Goal: Task Accomplishment & Management: Manage account settings

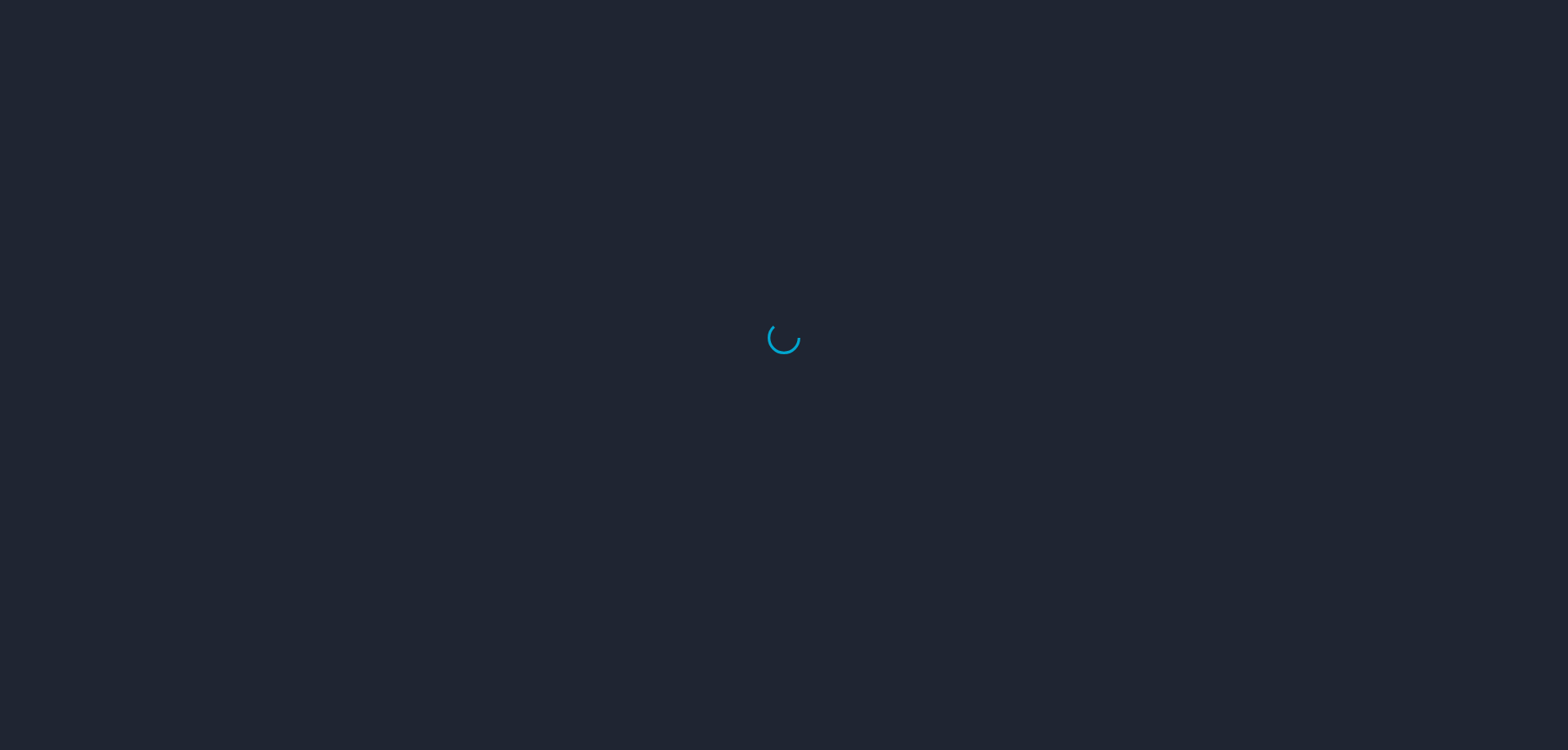
scroll to position [826, 0]
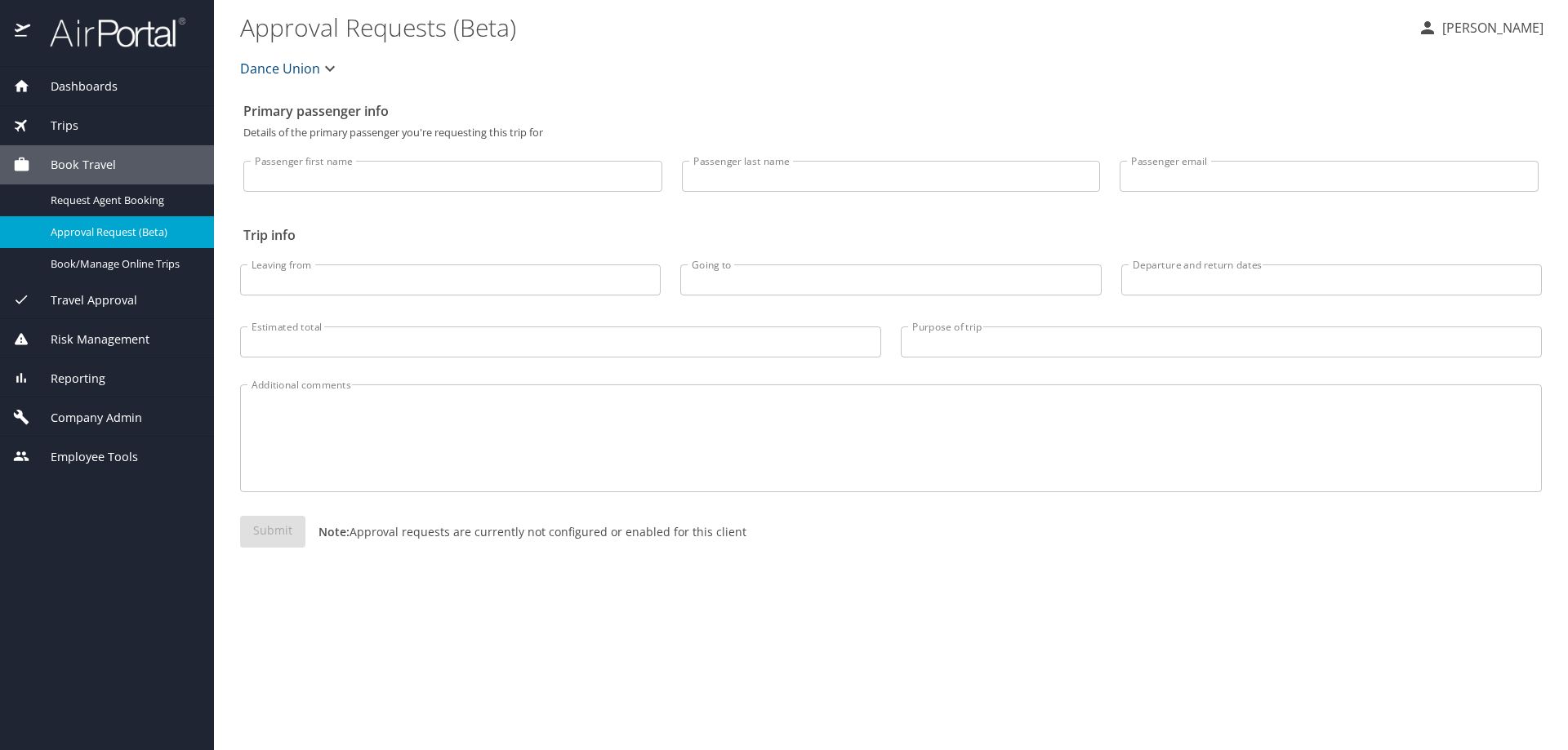
click at [70, 457] on span "Employee Tools" at bounding box center [83, 457] width 108 height 18
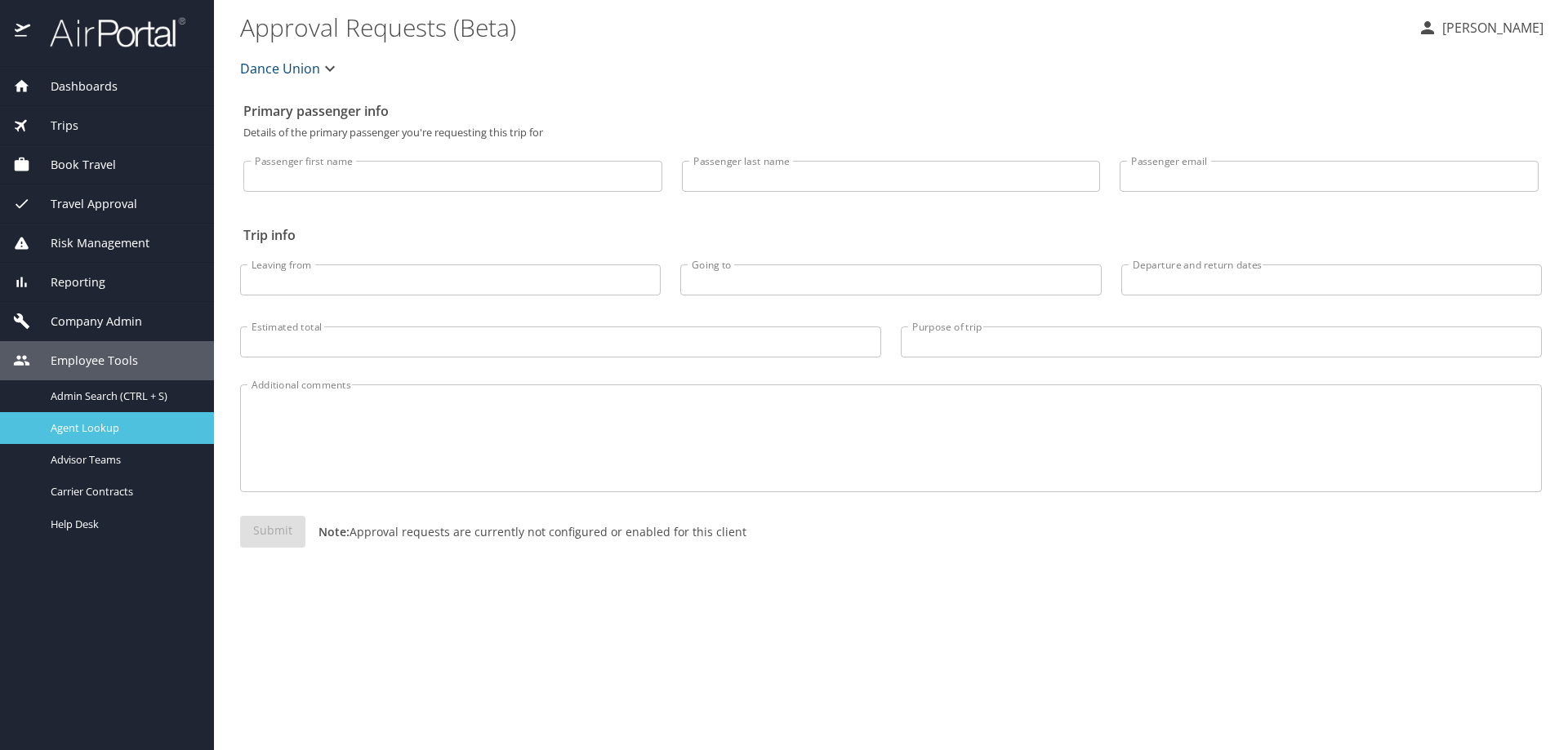
click at [75, 426] on span "Agent Lookup" at bounding box center [122, 428] width 144 height 15
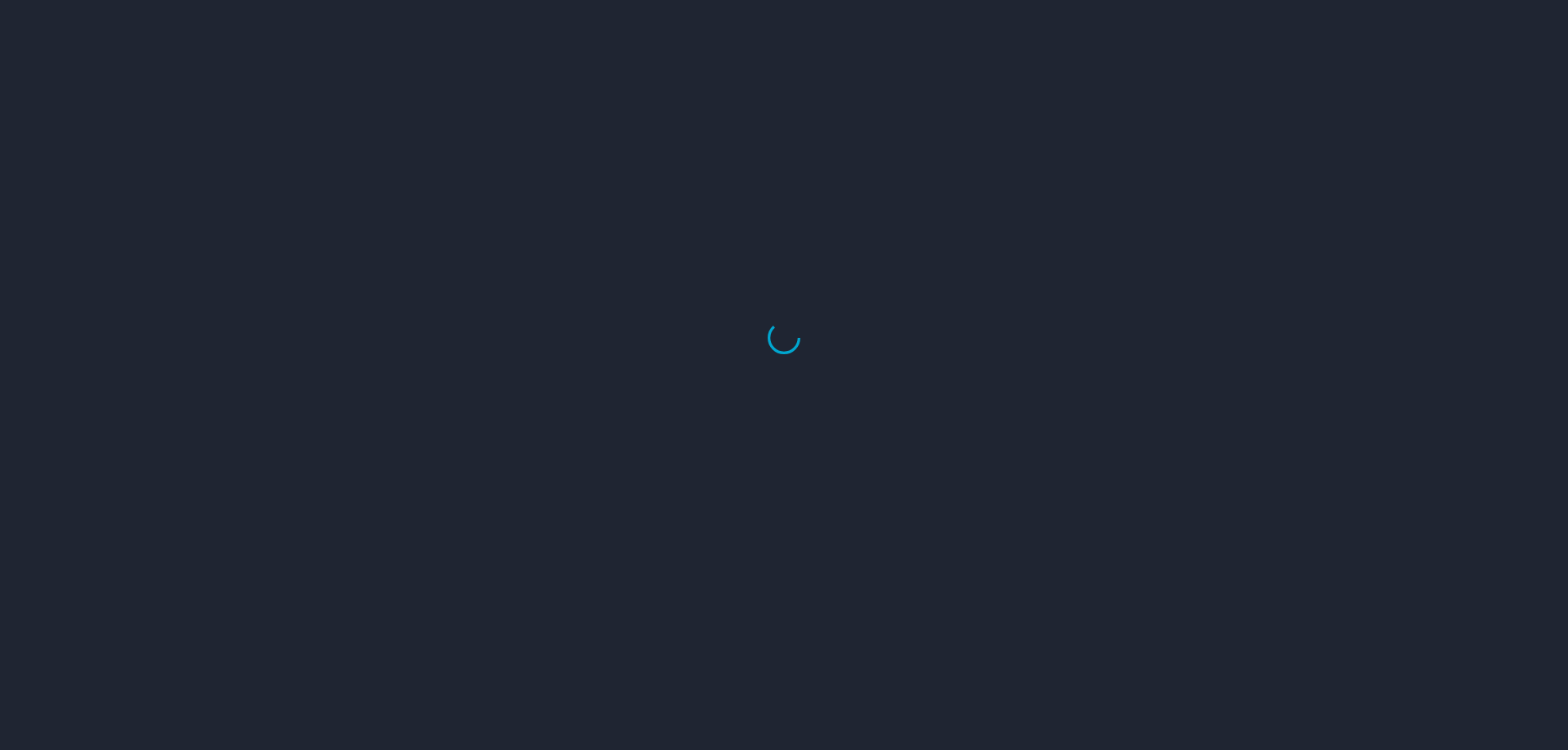
scroll to position [826, 0]
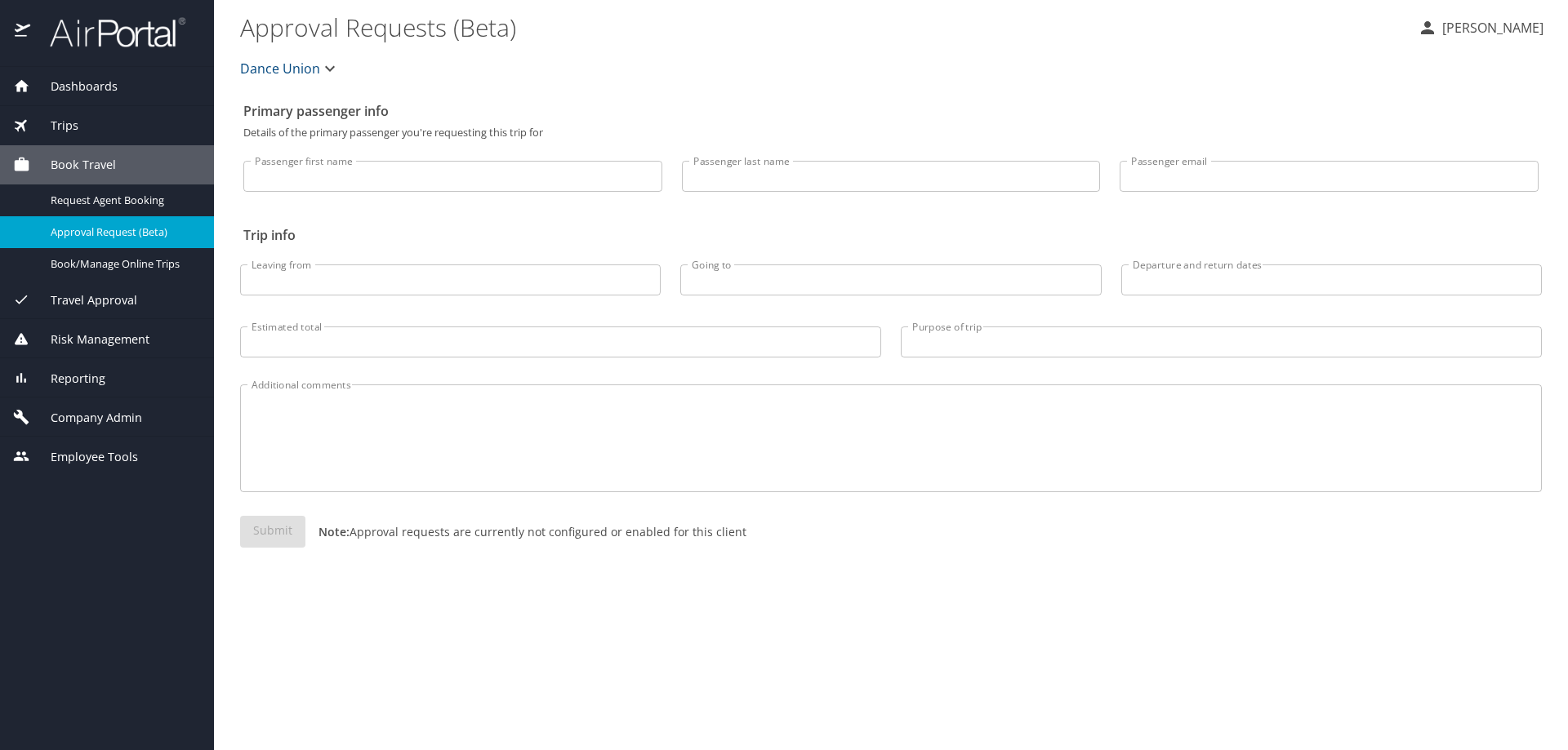
click at [83, 380] on span "Reporting" at bounding box center [67, 379] width 75 height 18
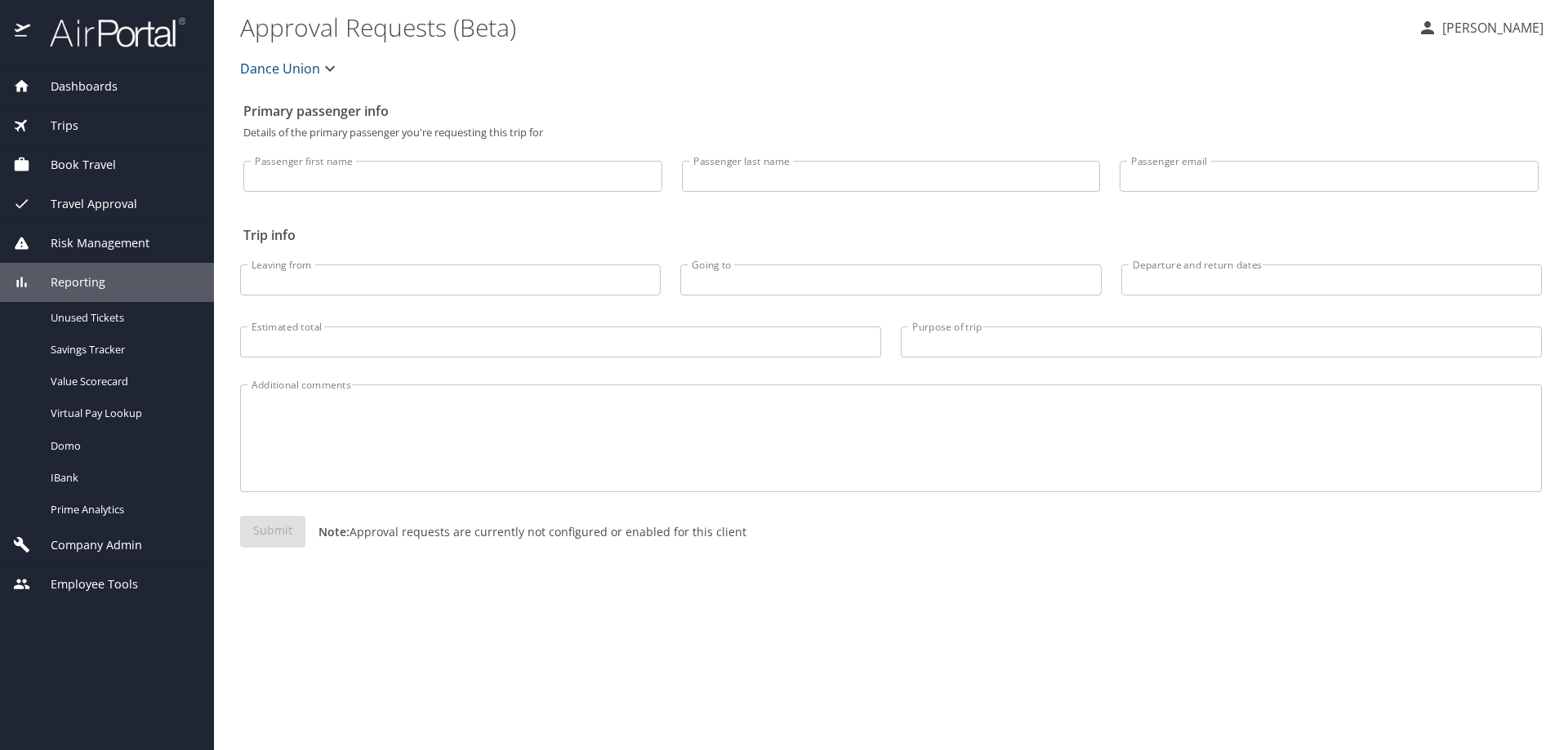
click at [105, 543] on span "Company Admin" at bounding box center [85, 545] width 111 height 18
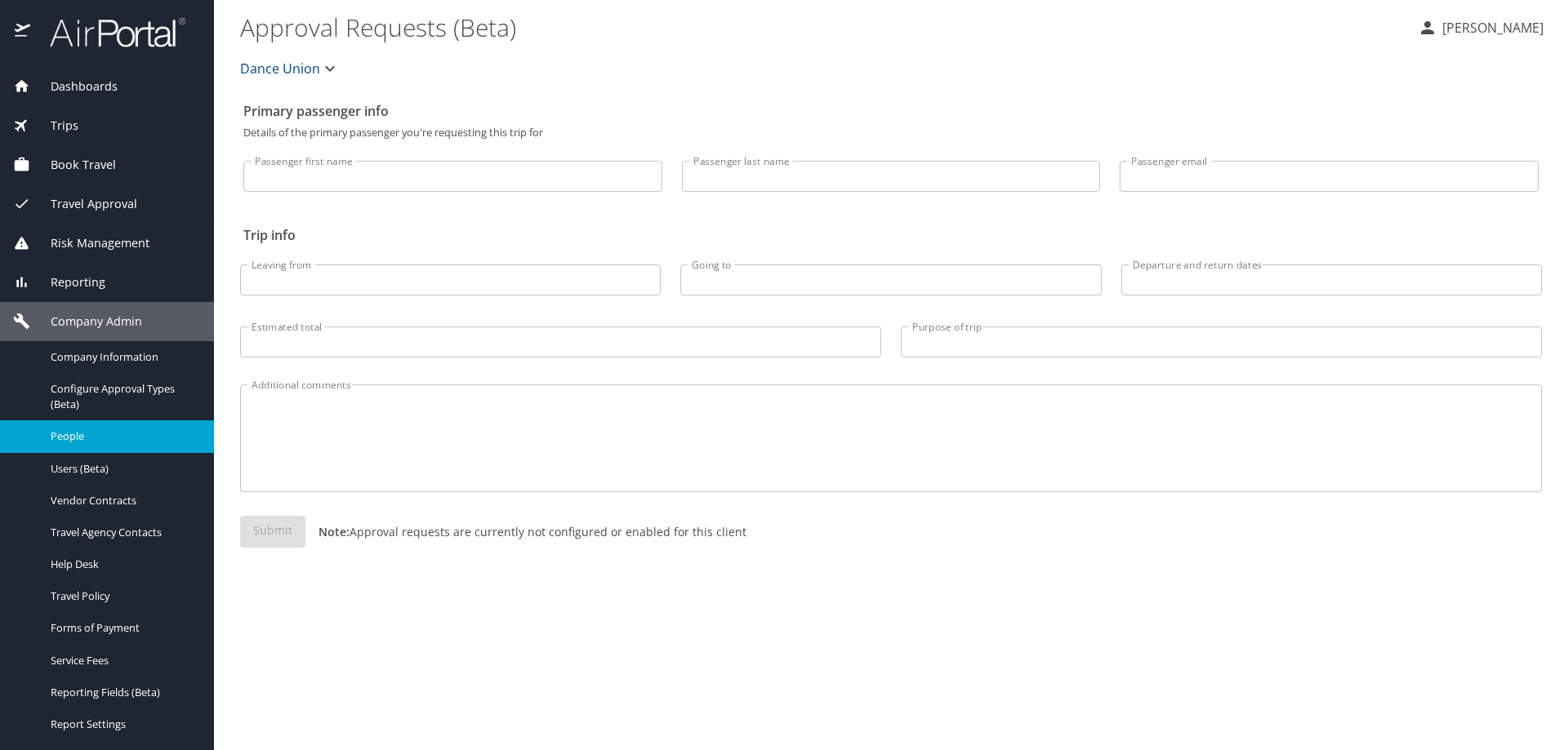
click at [104, 433] on span "People" at bounding box center [122, 436] width 144 height 15
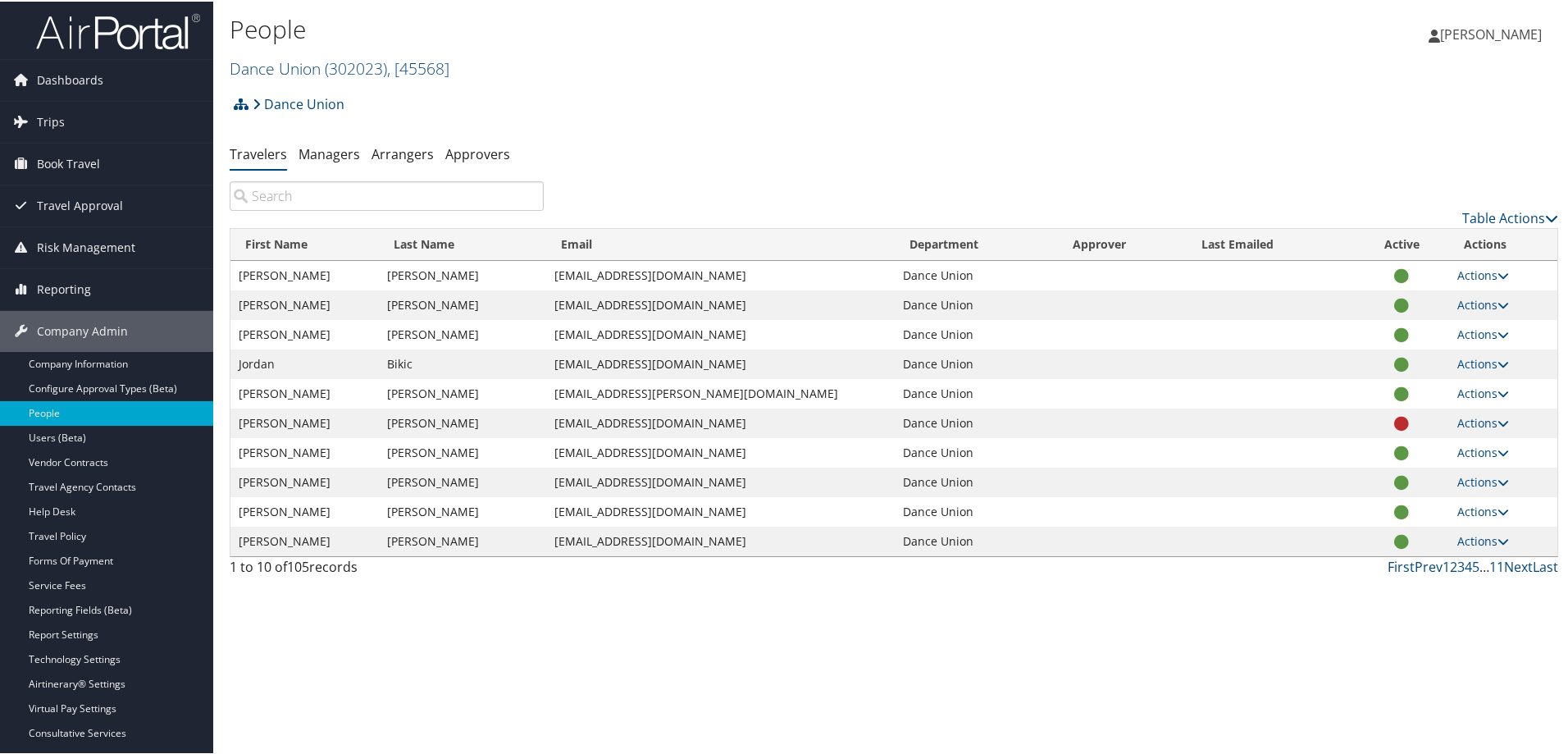
scroll to position [830, 0]
click at [277, 199] on input "search" at bounding box center [386, 194] width 314 height 29
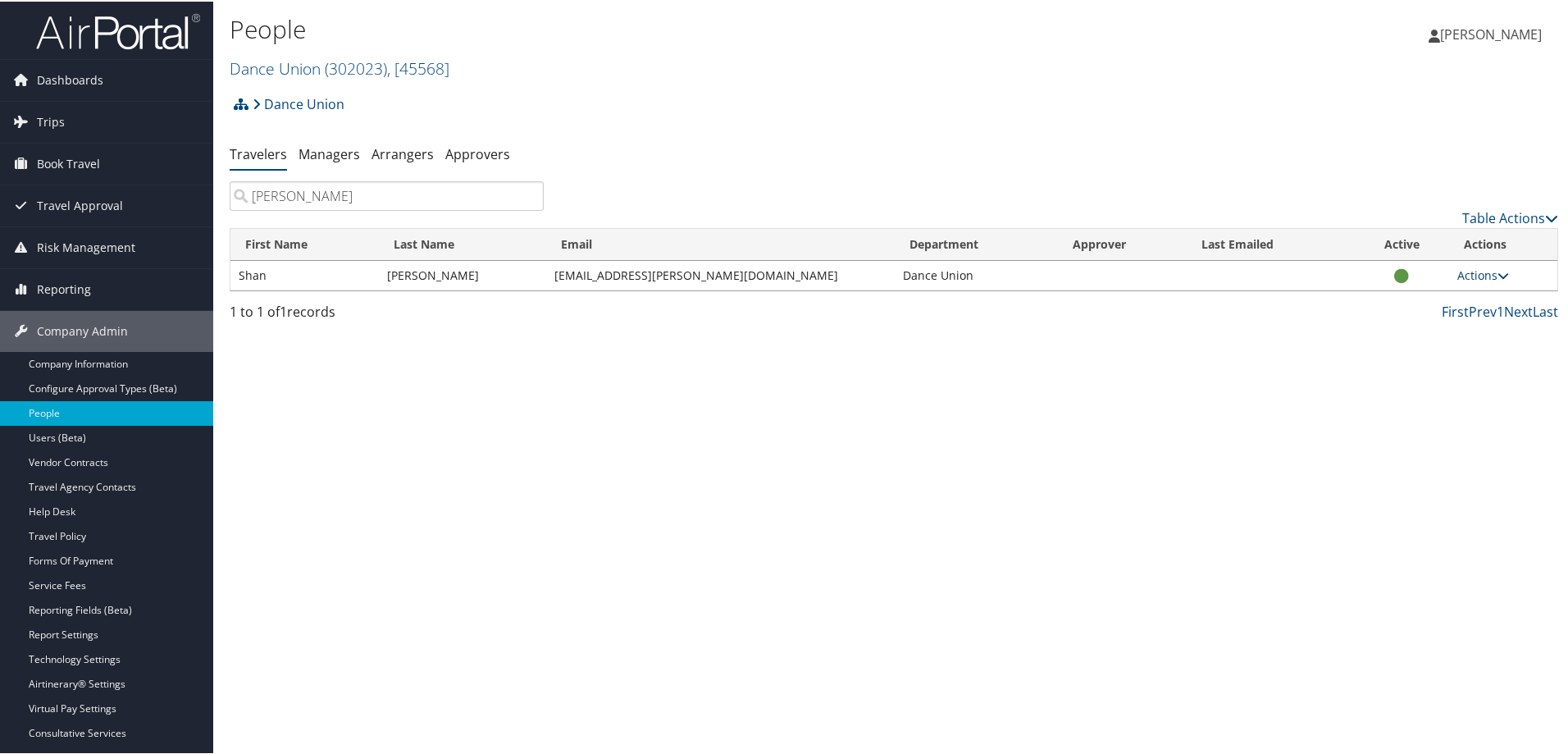
type input "[PERSON_NAME]"
click at [1468, 275] on link "Actions" at bounding box center [1482, 273] width 52 height 15
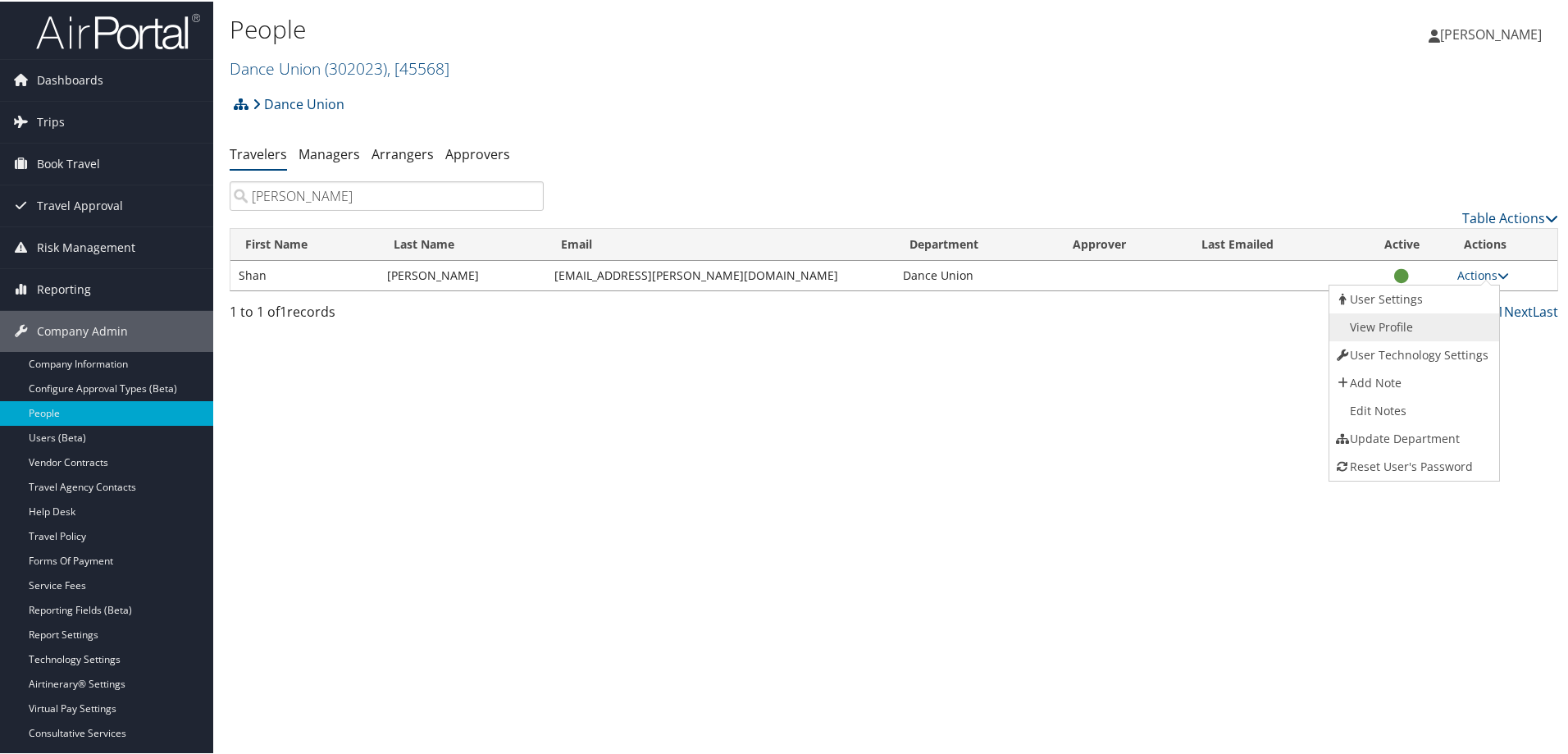
click at [1381, 332] on link "View Profile" at bounding box center [1412, 325] width 167 height 28
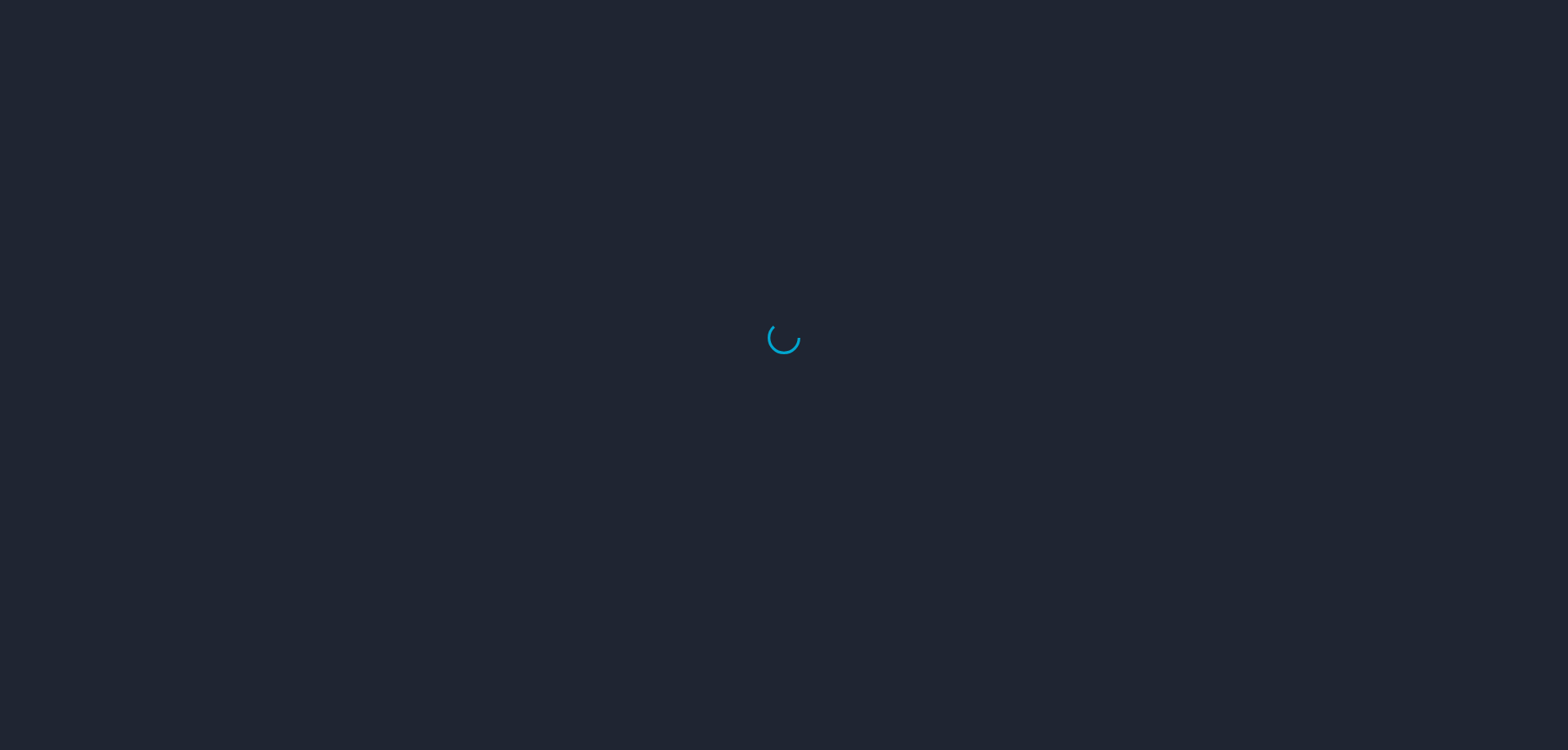
scroll to position [826, 0]
select select "US"
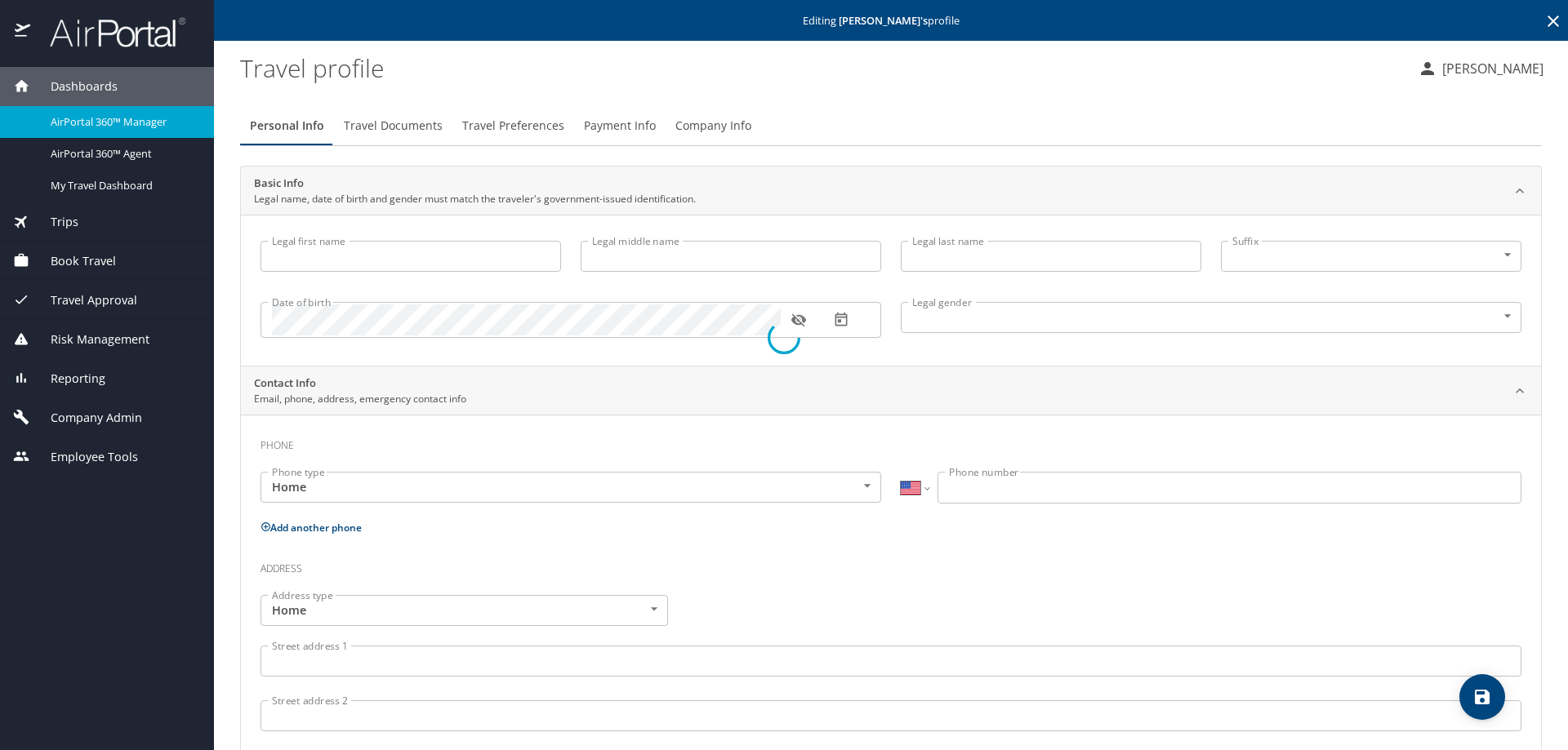
type input "Shan"
type input "[PERSON_NAME]"
type input "Female"
select select "US"
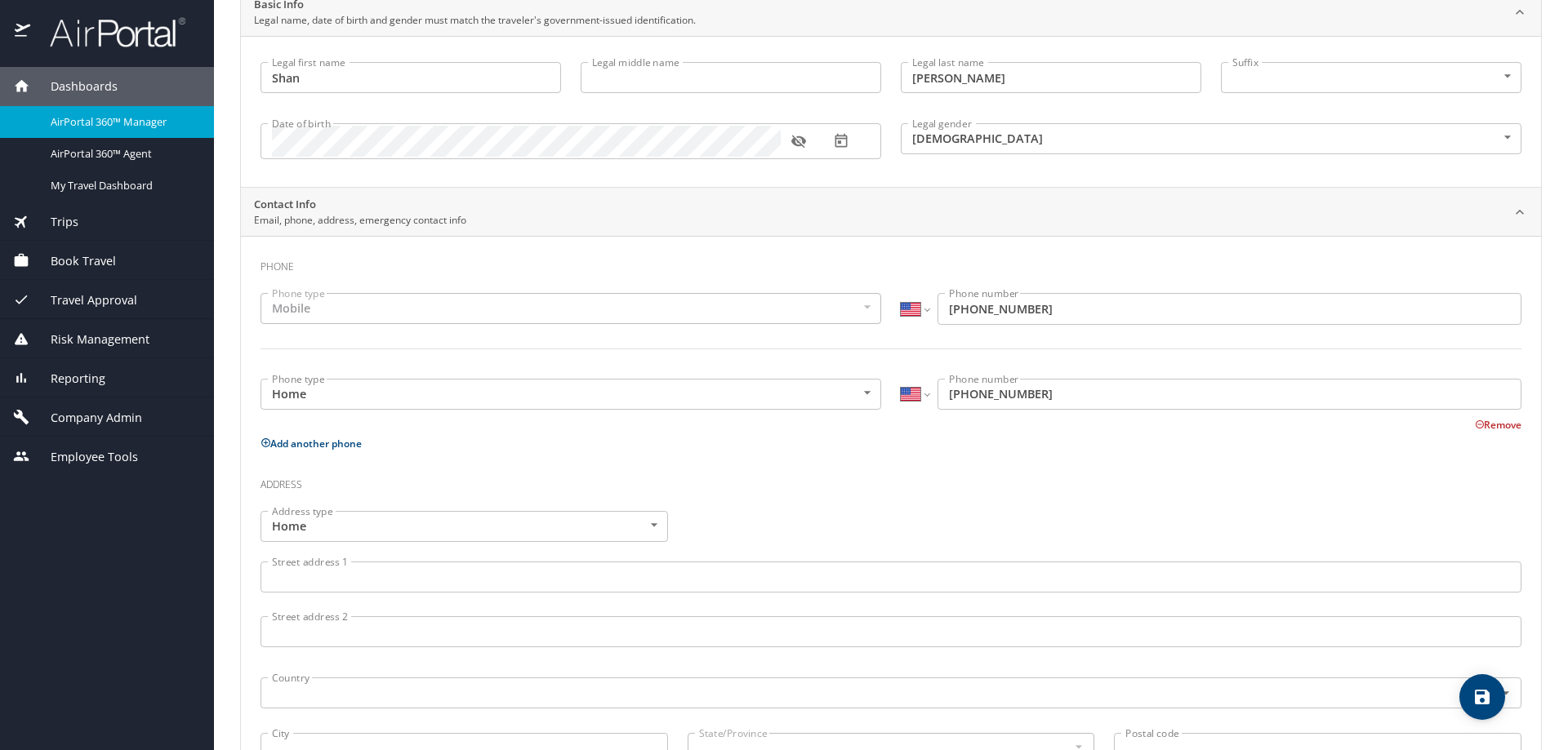
scroll to position [15, 0]
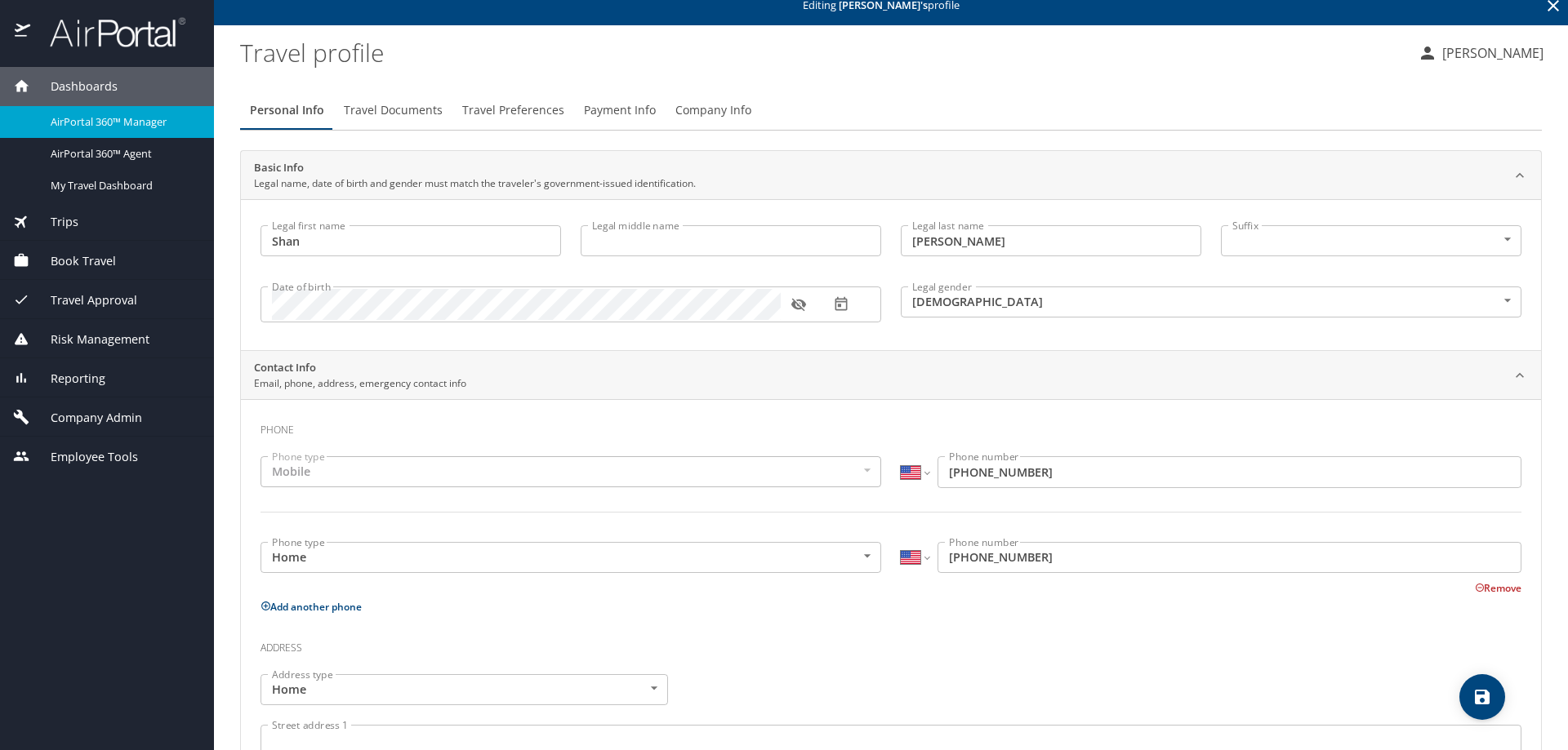
click at [375, 112] on span "Travel Documents" at bounding box center [392, 111] width 99 height 21
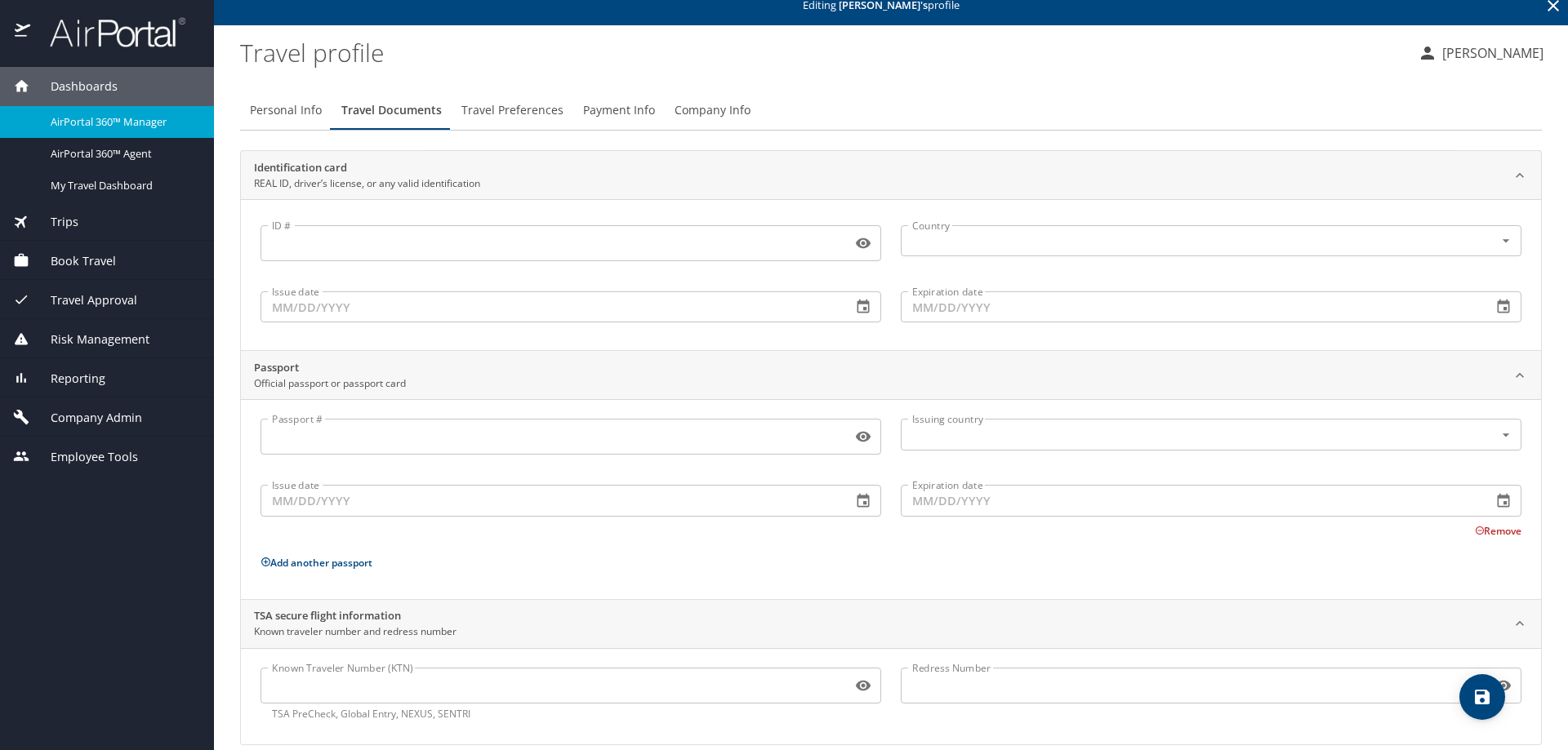
scroll to position [37, 0]
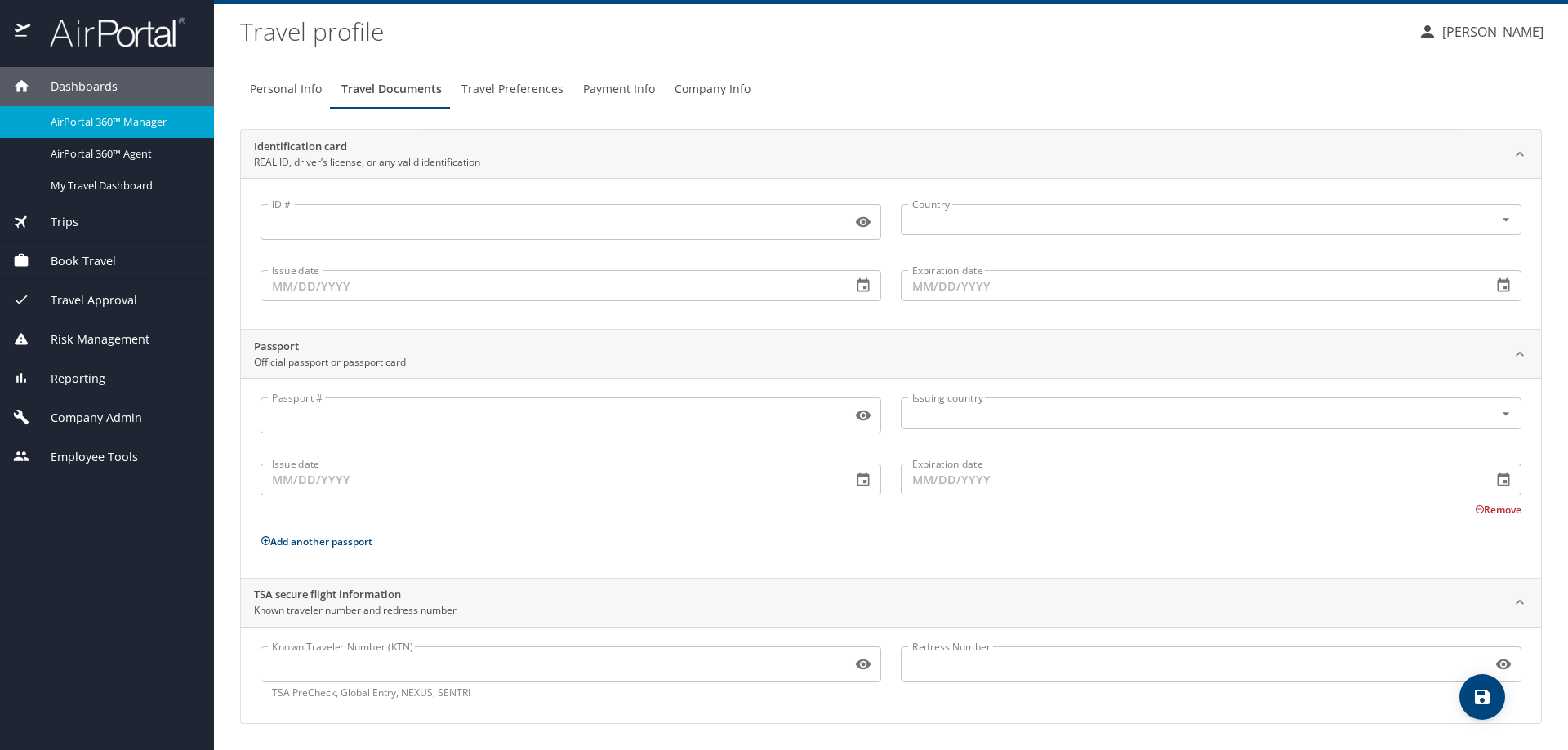
click at [336, 674] on input "Known Traveler Number (KTN)" at bounding box center [552, 664] width 585 height 31
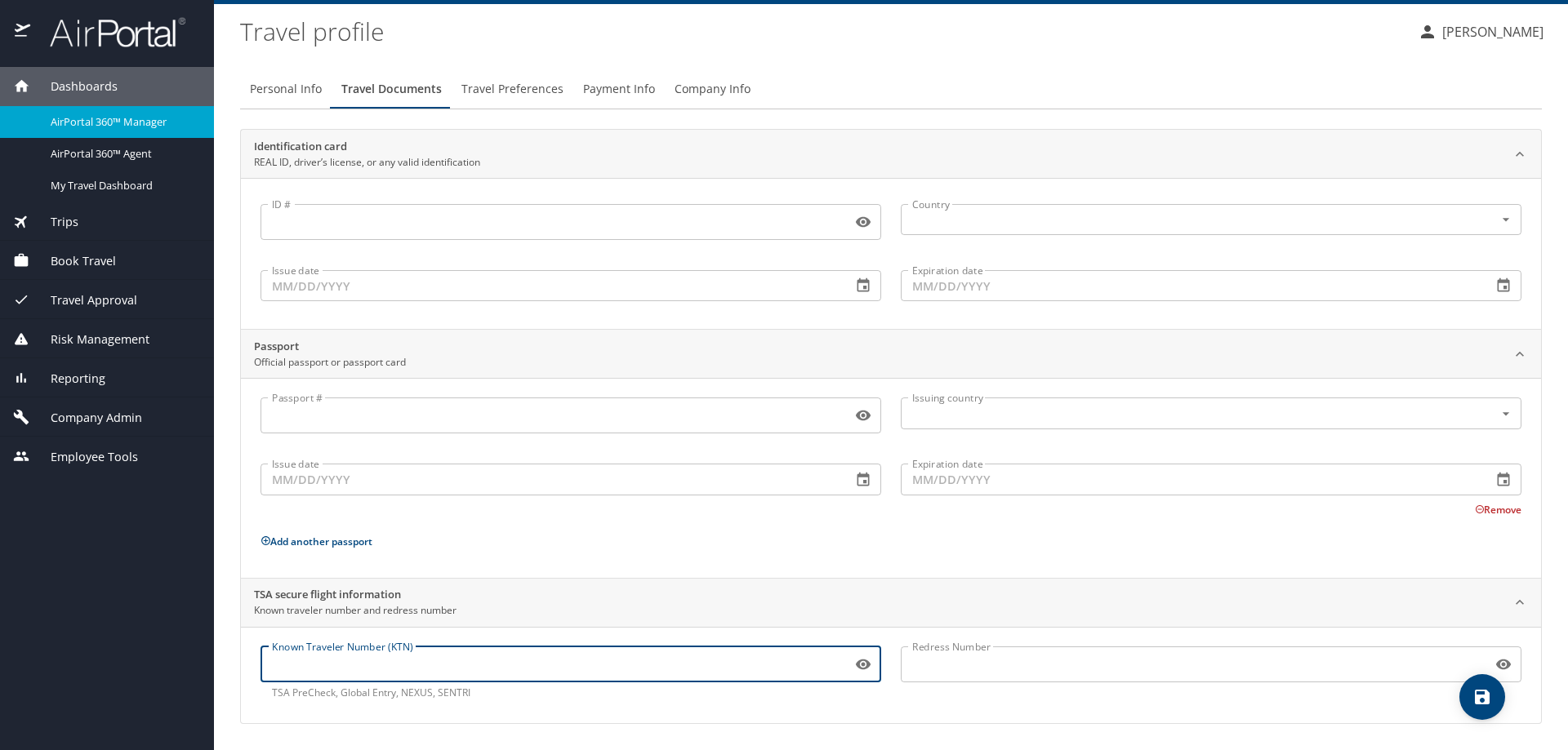
paste input "TT12QJX3X"
type input "TT12QJX3X"
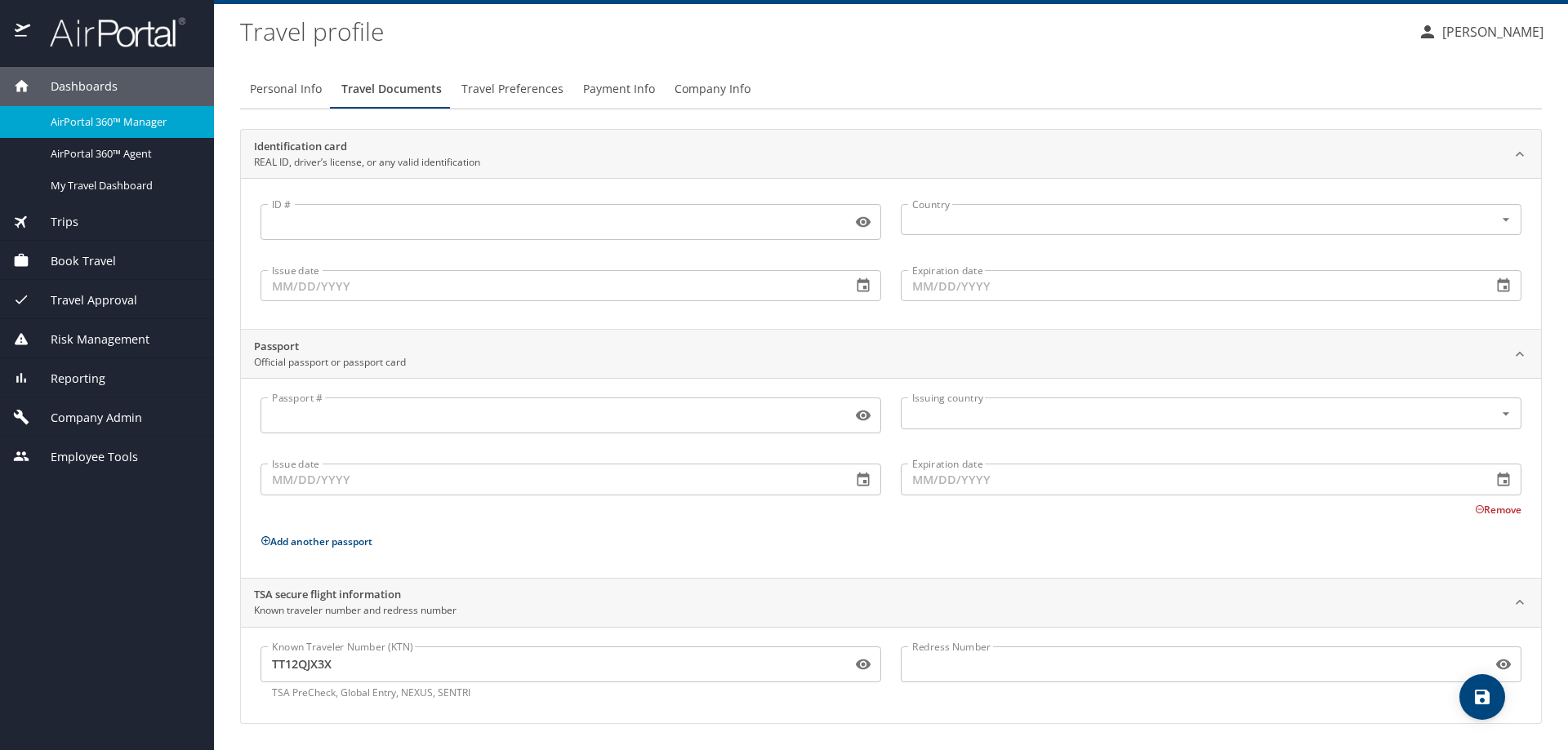
click at [848, 713] on div "Known Traveler Number (KTN) TT12QJX3X Known Traveler Number (KTN) TSA PreCheck,…" at bounding box center [891, 675] width 1300 height 96
click at [523, 87] on span "Travel Preferences" at bounding box center [512, 89] width 102 height 21
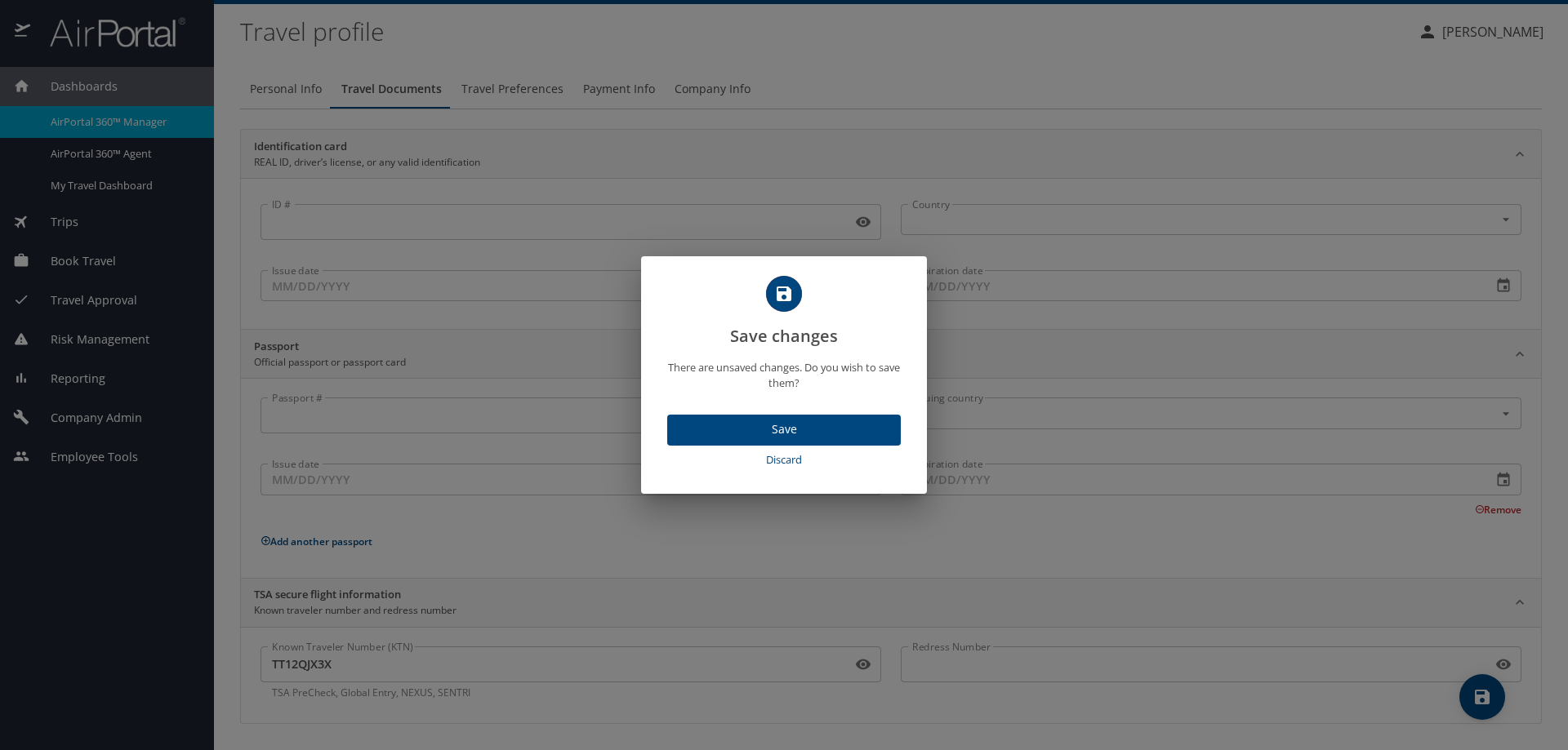
click at [796, 427] on span "Save" at bounding box center [784, 429] width 208 height 21
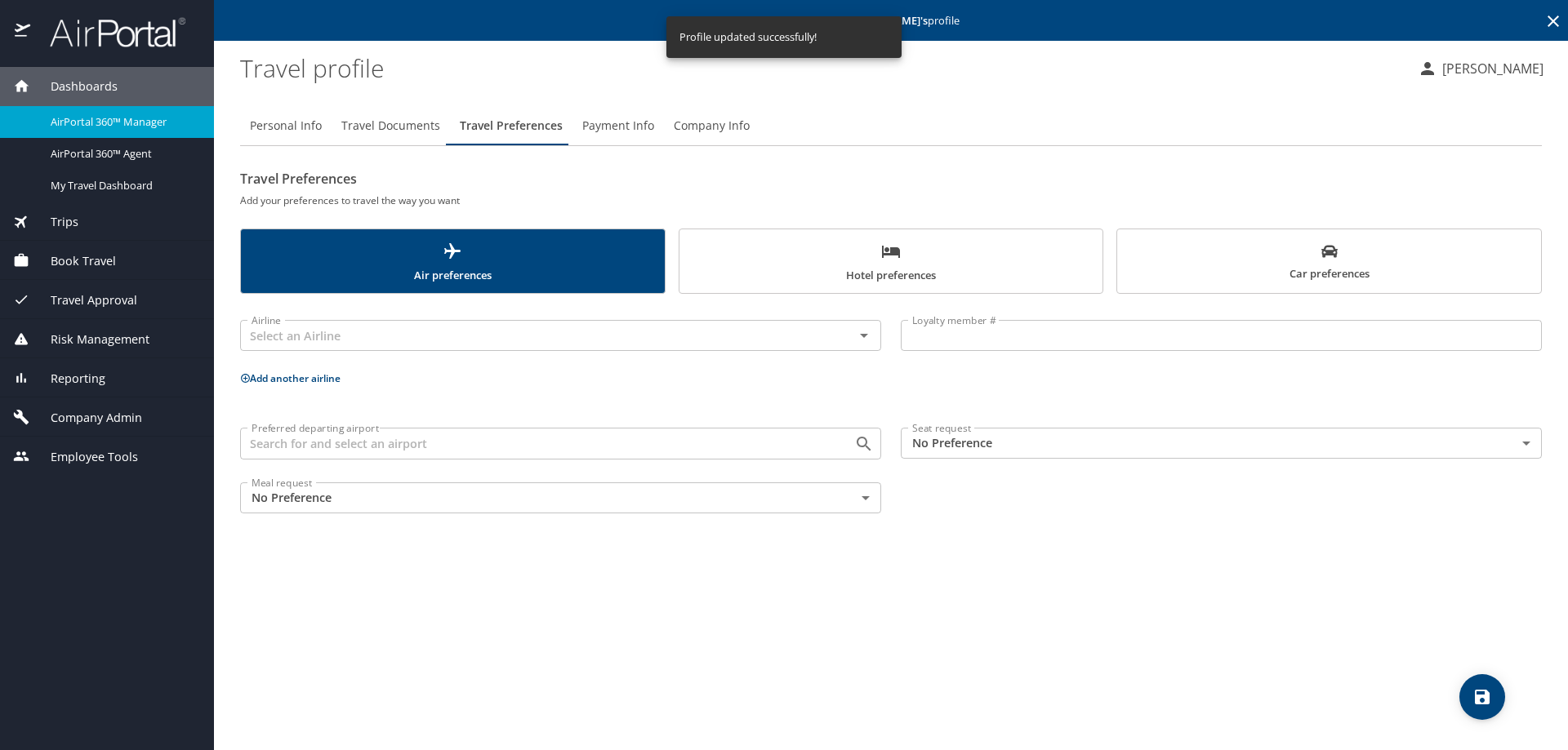
scroll to position [0, 0]
click at [262, 349] on div "Airline" at bounding box center [560, 335] width 641 height 31
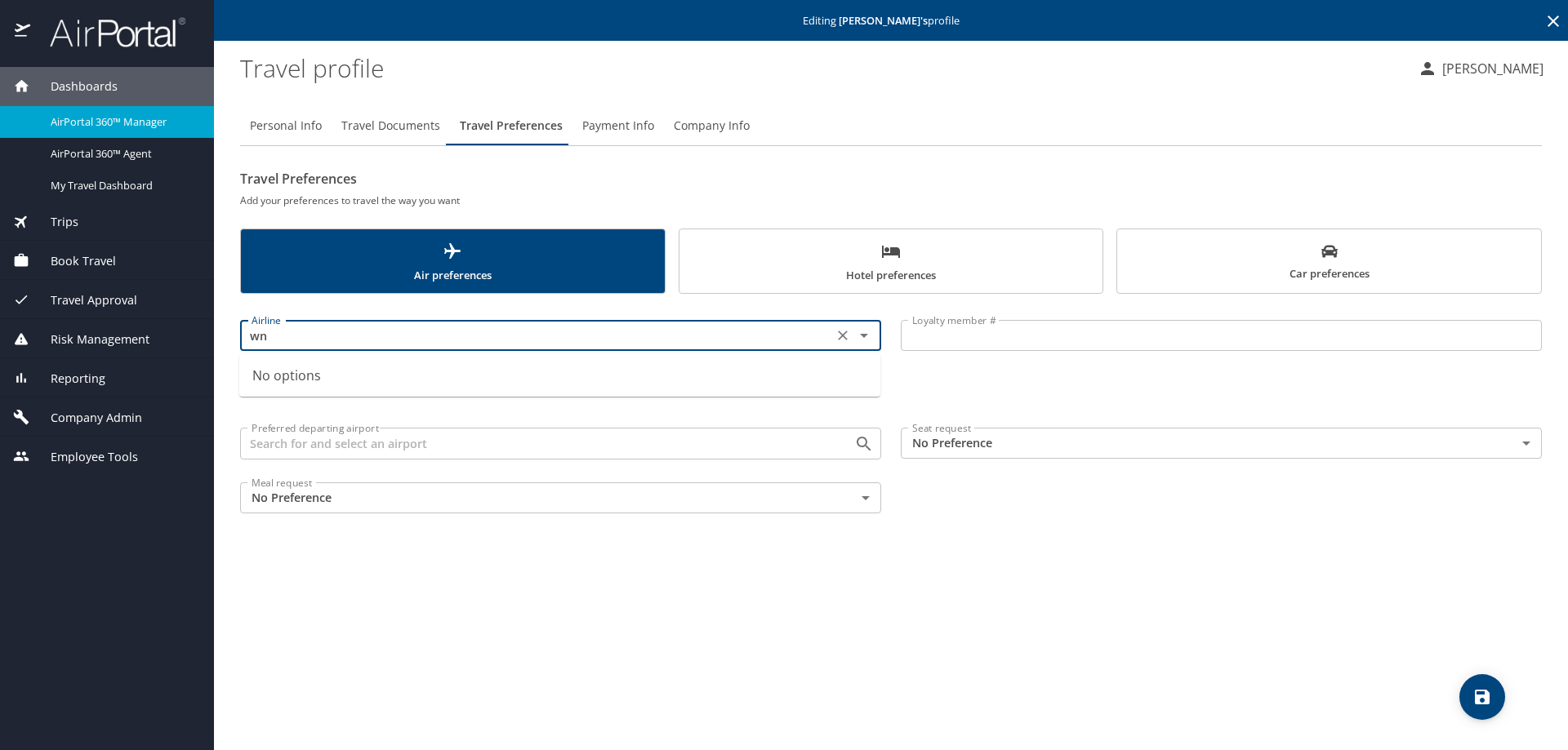
type input "w"
click at [334, 520] on li "Southwest Airlines" at bounding box center [559, 522] width 641 height 29
type input "Southwest Airlines"
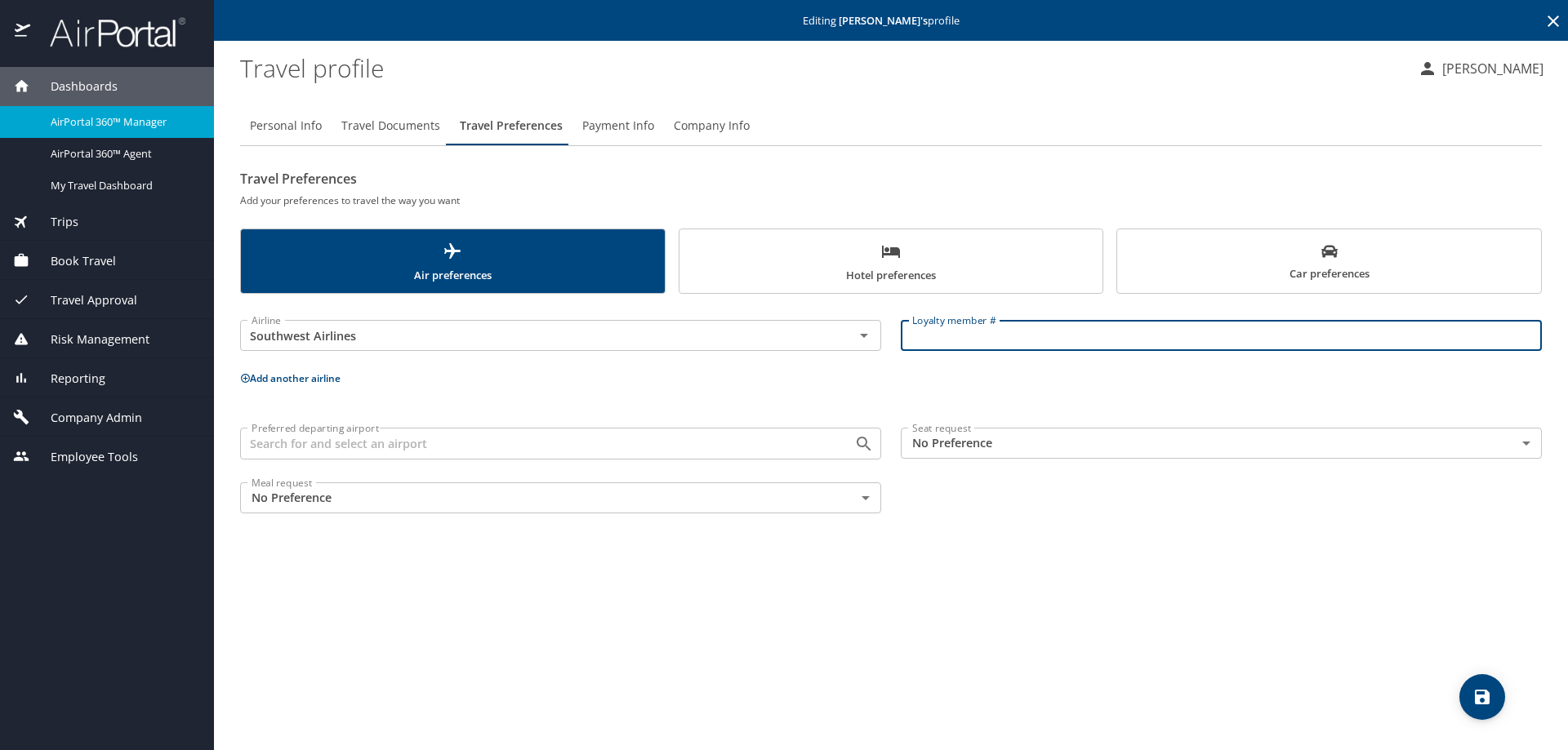
click at [924, 341] on input "Loyalty member #" at bounding box center [1221, 335] width 641 height 31
paste input "20278650490"
type input "20278650490"
click at [1093, 573] on div "Personal Info Travel Documents Travel Preferences Payment Info Company Info Tra…" at bounding box center [891, 421] width 1302 height 657
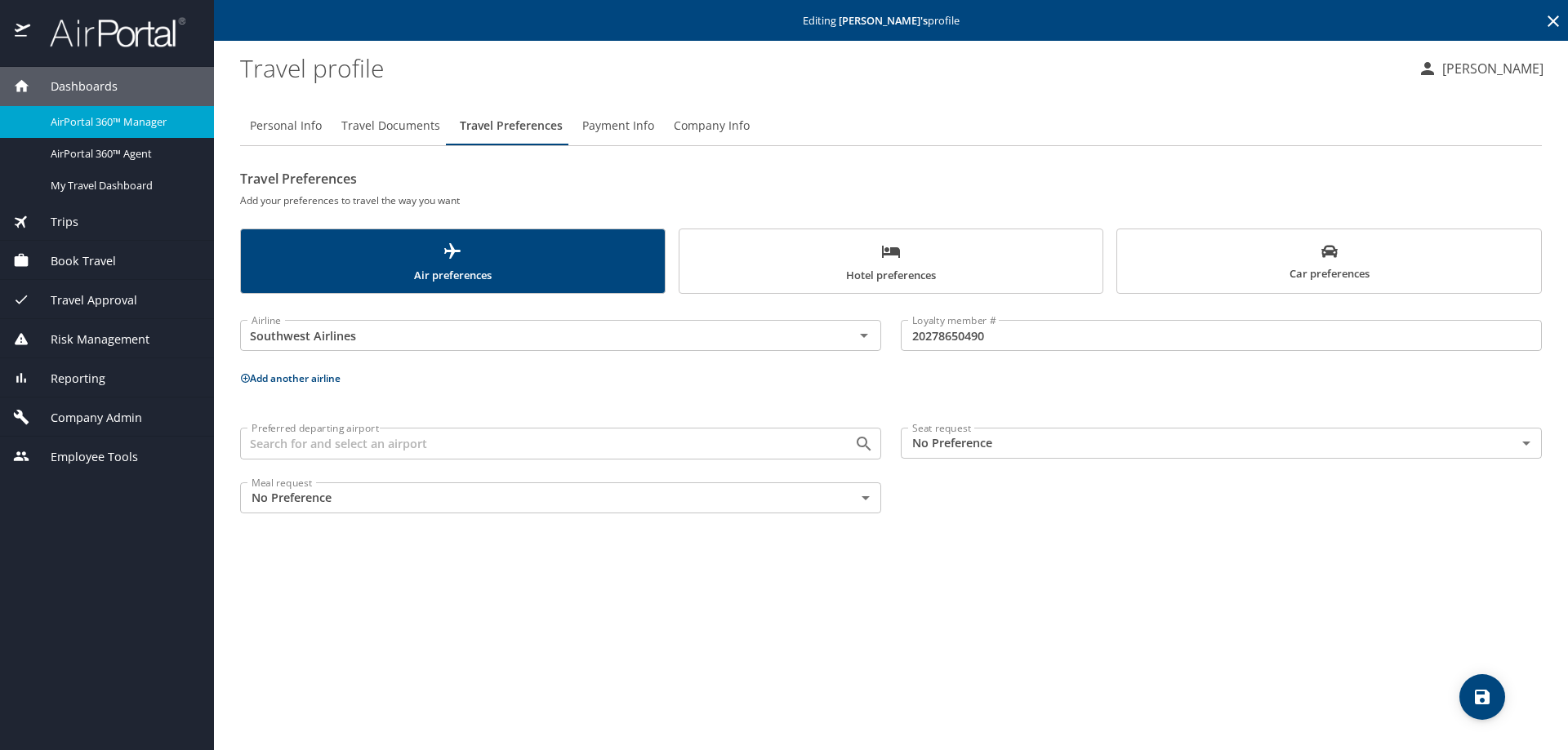
click at [612, 118] on span "Payment Info" at bounding box center [617, 126] width 72 height 21
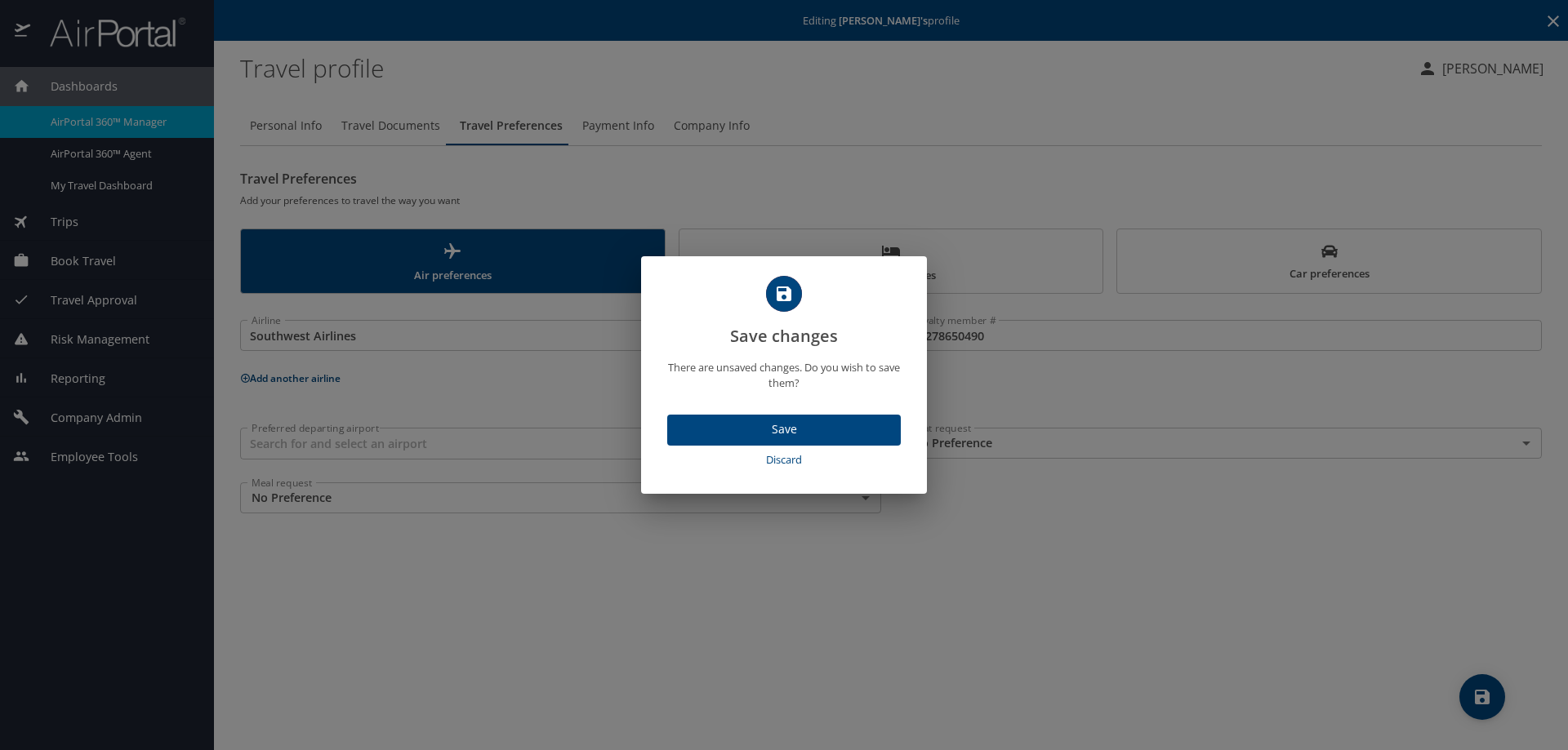
click at [779, 420] on span "Save" at bounding box center [784, 429] width 208 height 21
